Goal: Task Accomplishment & Management: Use online tool/utility

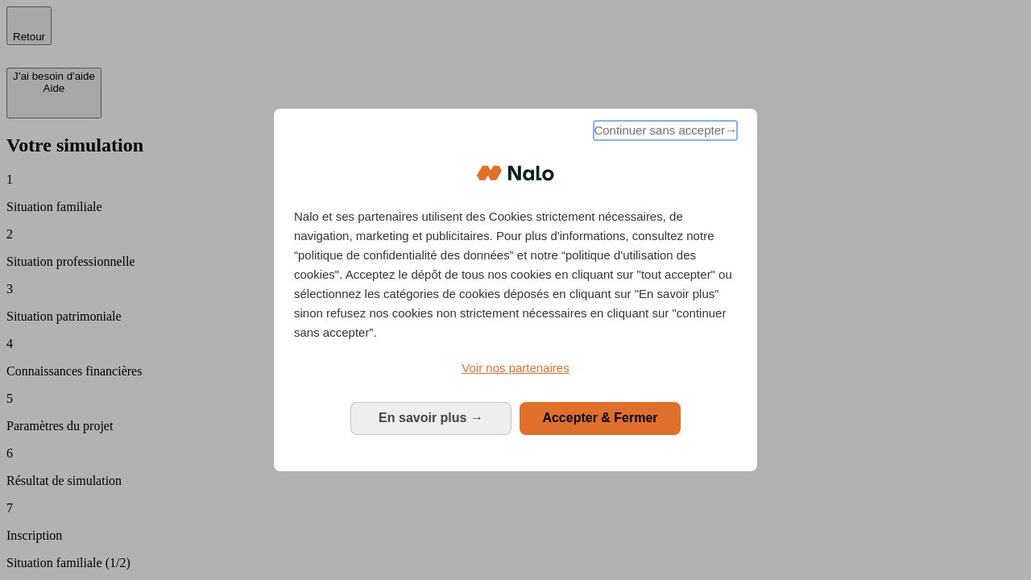
click at [664, 133] on span "Continuer sans accepter →" at bounding box center [665, 130] width 143 height 19
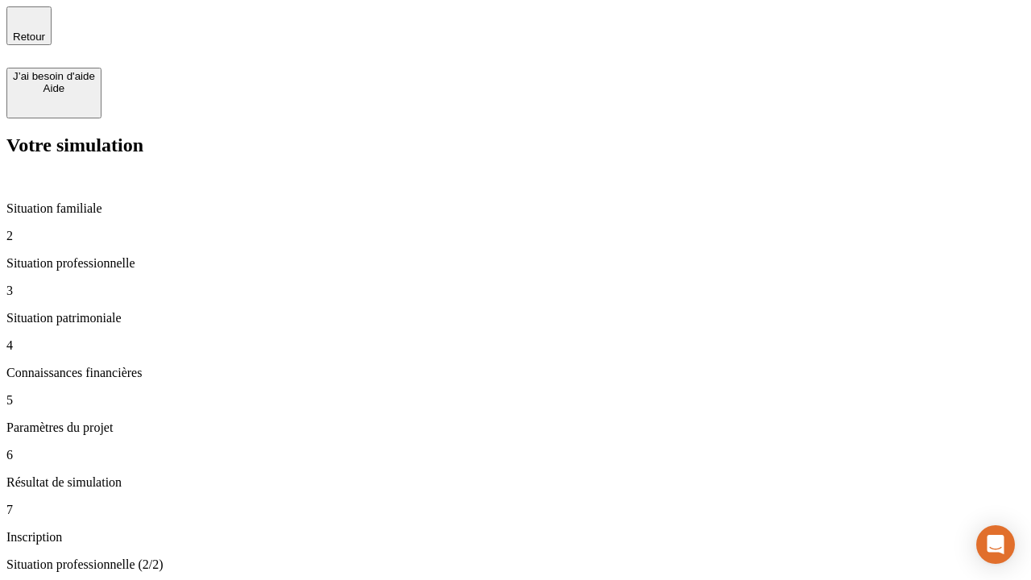
type input "70 000"
type input "1 000"
